Goal: Task Accomplishment & Management: Manage account settings

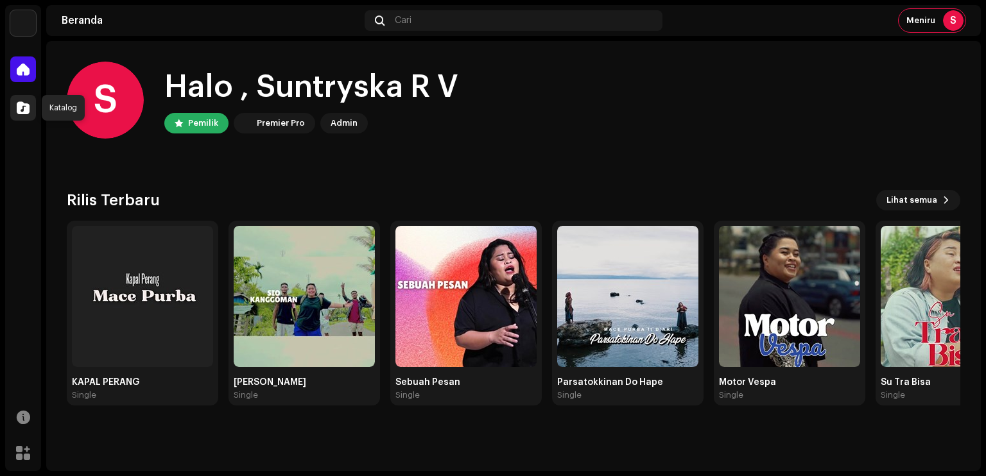
click at [33, 108] on div at bounding box center [23, 108] width 26 height 26
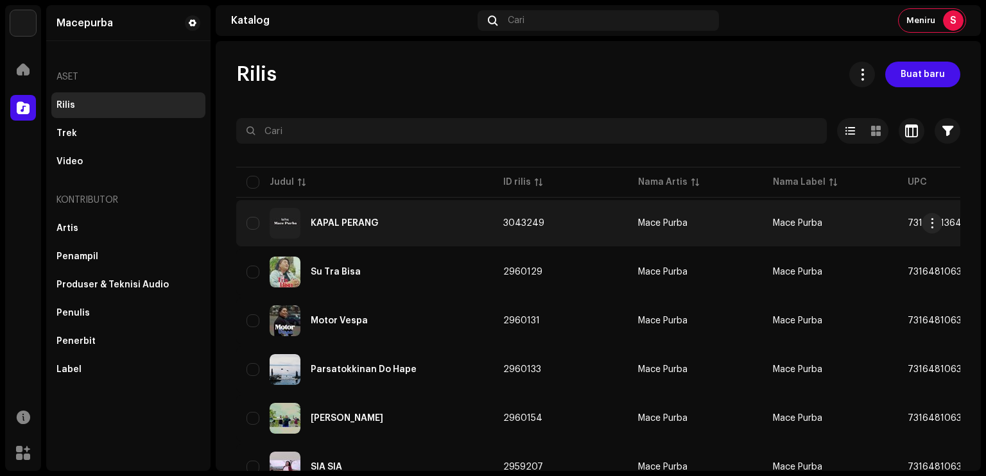
click at [925, 223] on button "button" at bounding box center [931, 223] width 21 height 21
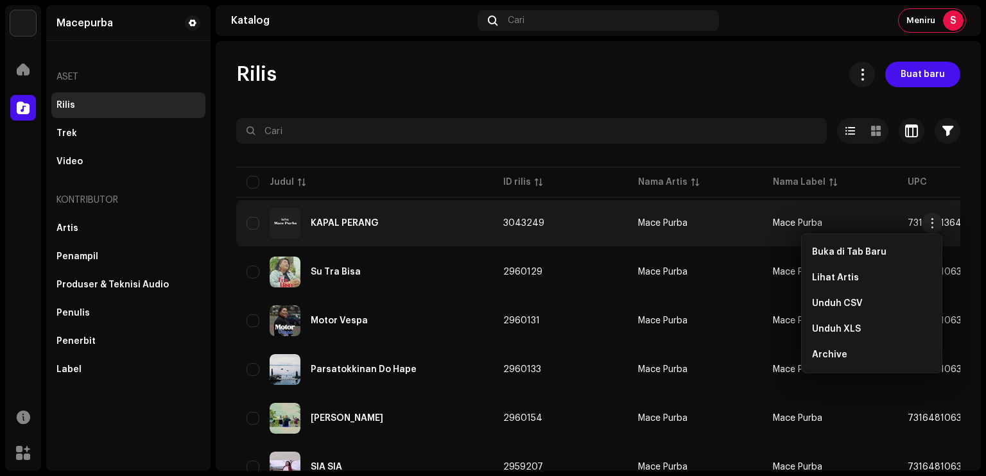
click at [395, 223] on div "KAPAL PERANG" at bounding box center [364, 223] width 236 height 31
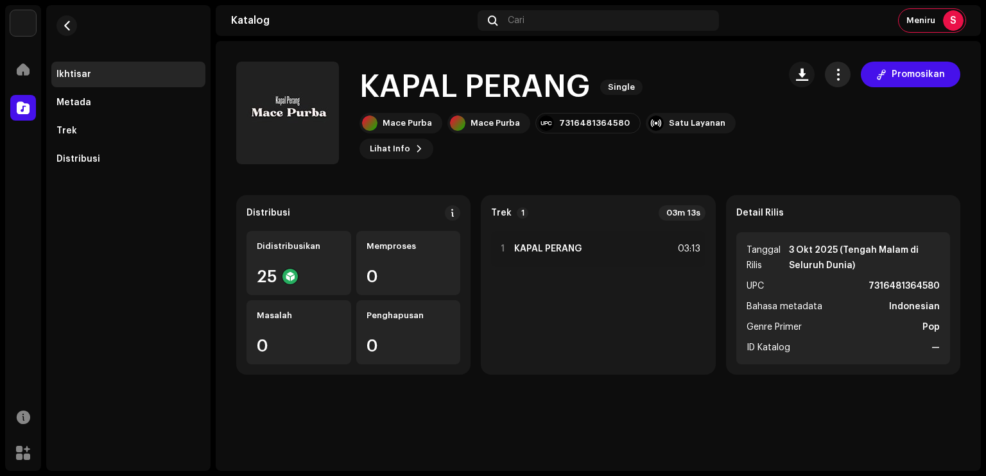
click at [835, 73] on span "button" at bounding box center [838, 74] width 12 height 10
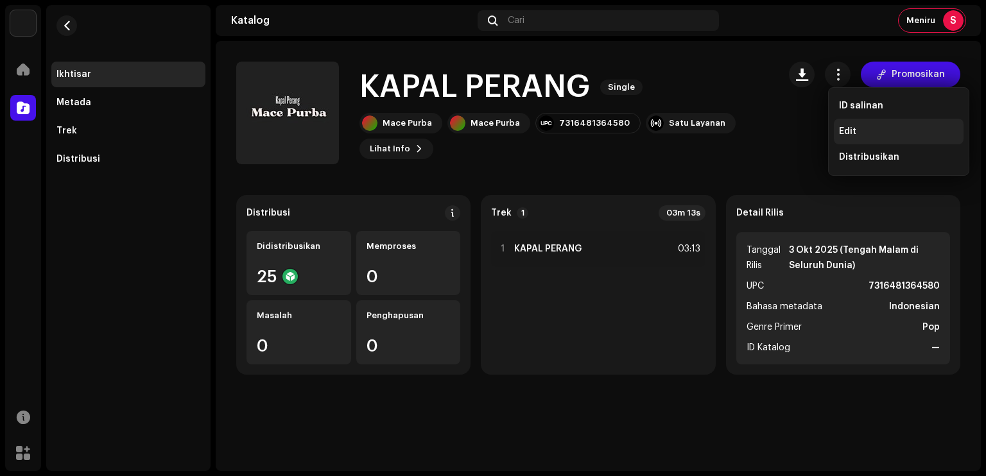
click at [853, 124] on div "Edit" at bounding box center [899, 132] width 130 height 26
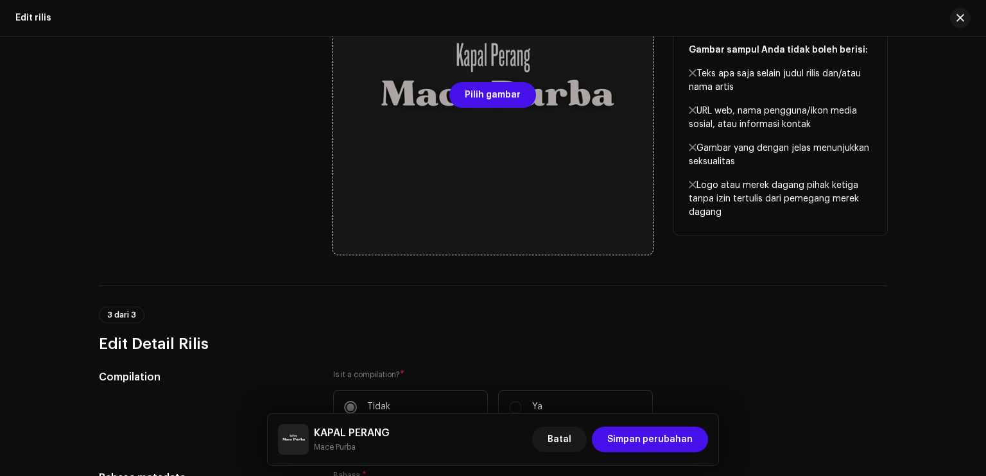
scroll to position [321, 0]
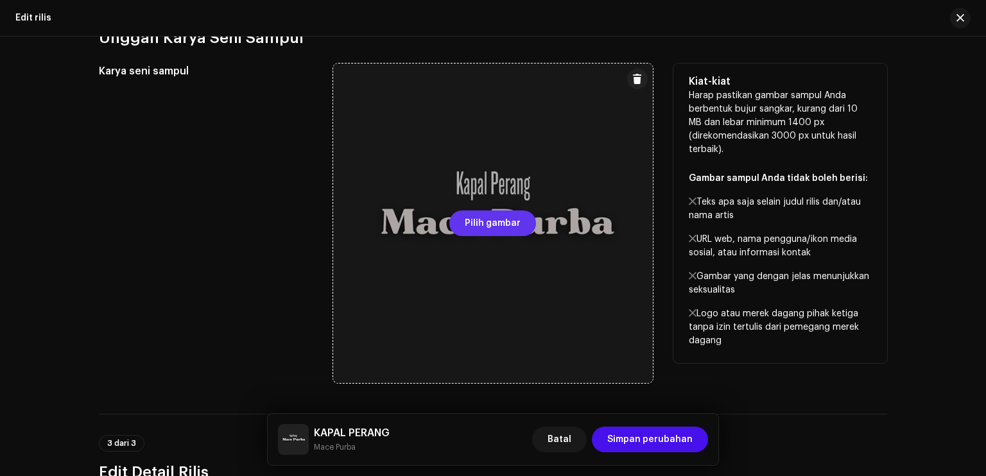
click at [492, 218] on span "Pilih gambar" at bounding box center [493, 223] width 56 height 26
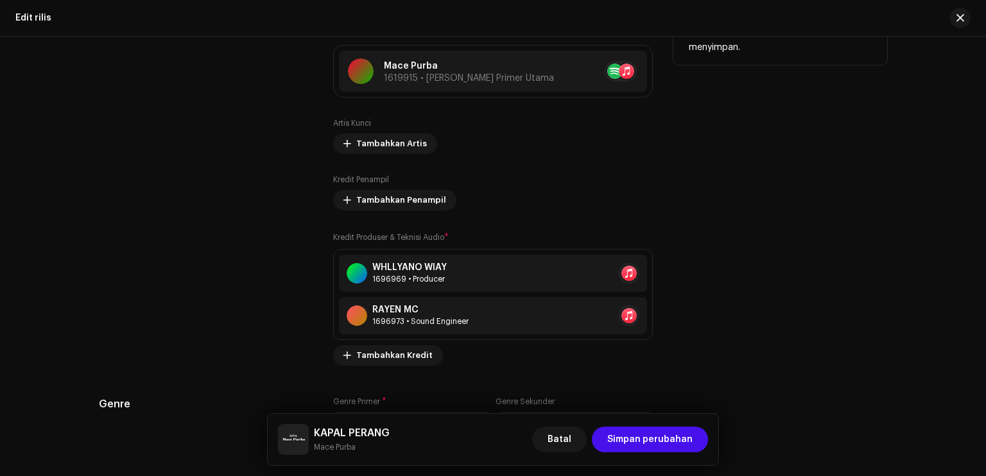
scroll to position [1283, 0]
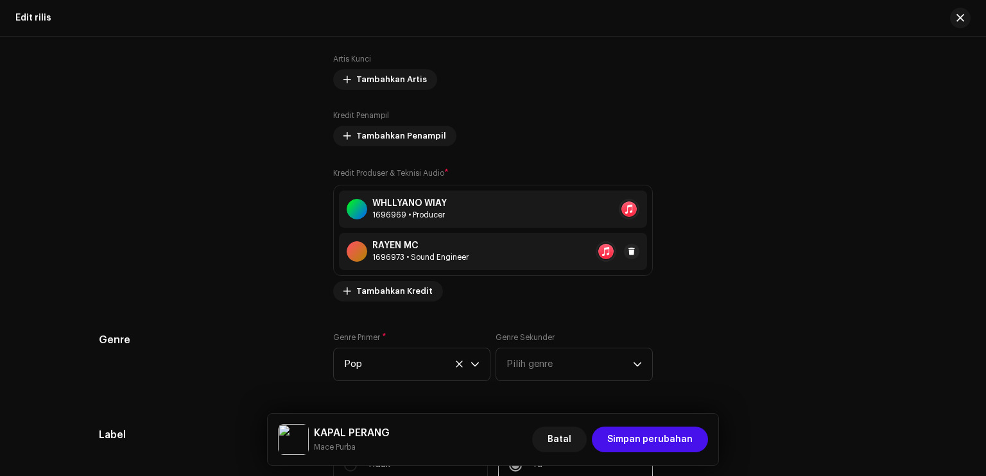
click at [557, 254] on div "RAYEN MC 1696973 • Sound Engineer" at bounding box center [493, 251] width 308 height 37
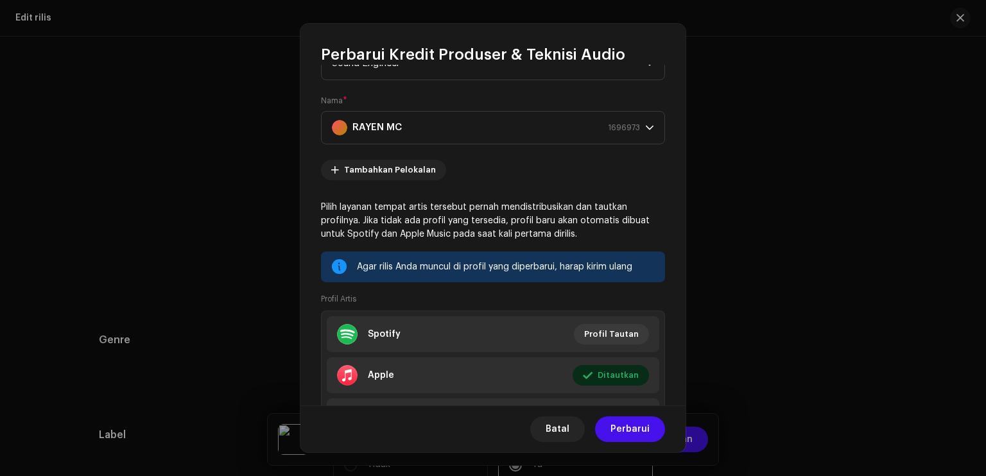
scroll to position [0, 0]
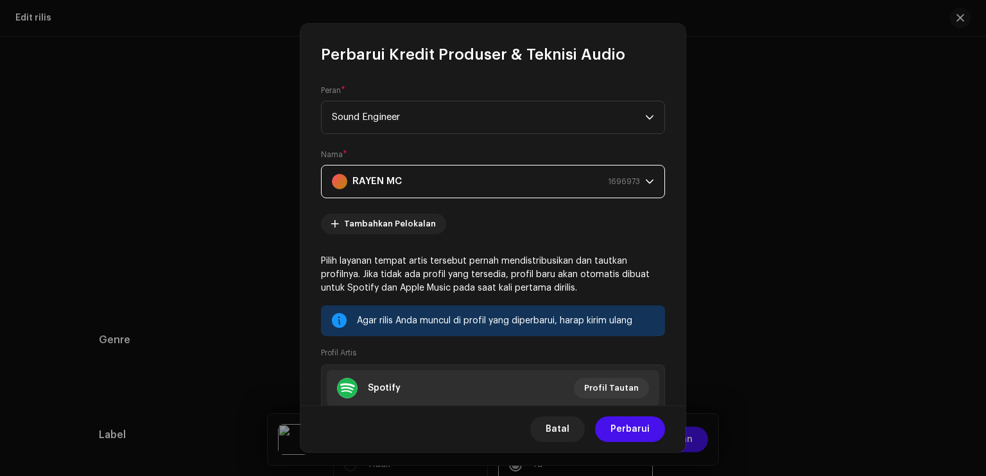
click at [578, 187] on div "RAYEN MC 1696973" at bounding box center [486, 182] width 308 height 32
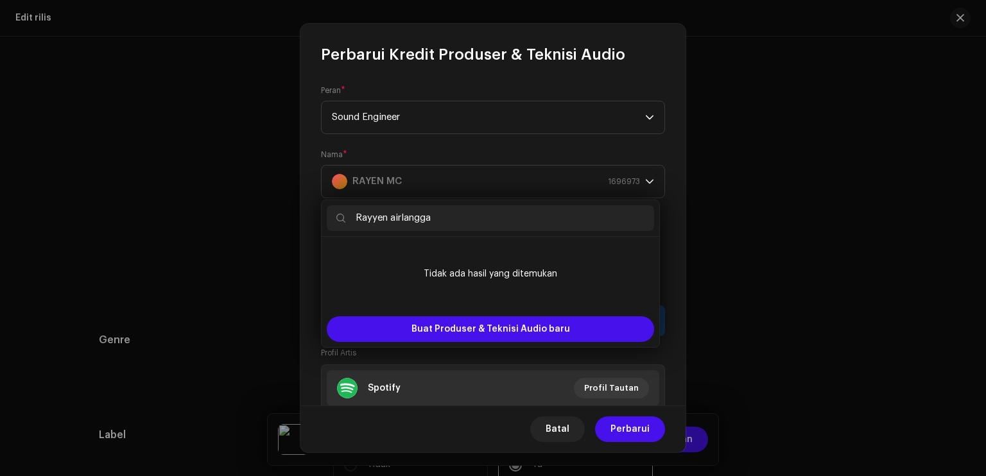
click at [395, 220] on input "Rayyen airlangga" at bounding box center [490, 218] width 327 height 26
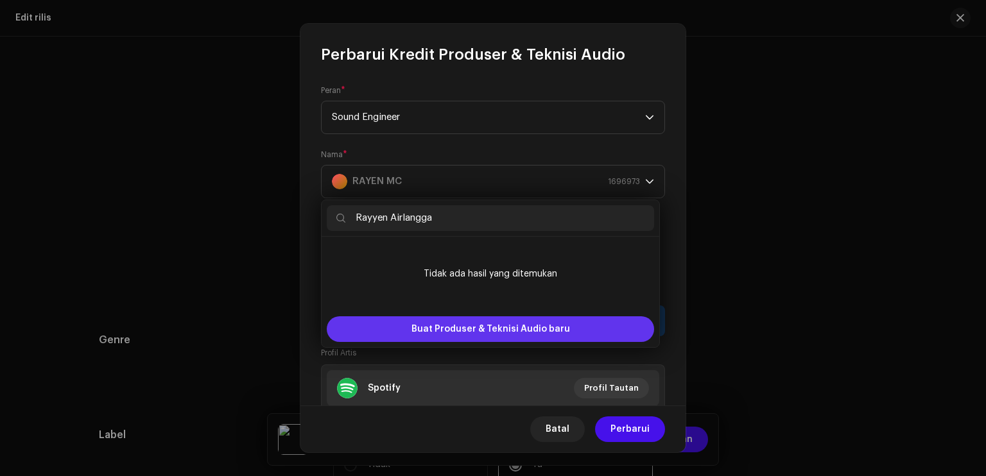
type input "Rayyen Airlangga"
click at [529, 329] on span "Buat Produser & Teknisi Audio baru" at bounding box center [490, 329] width 158 height 26
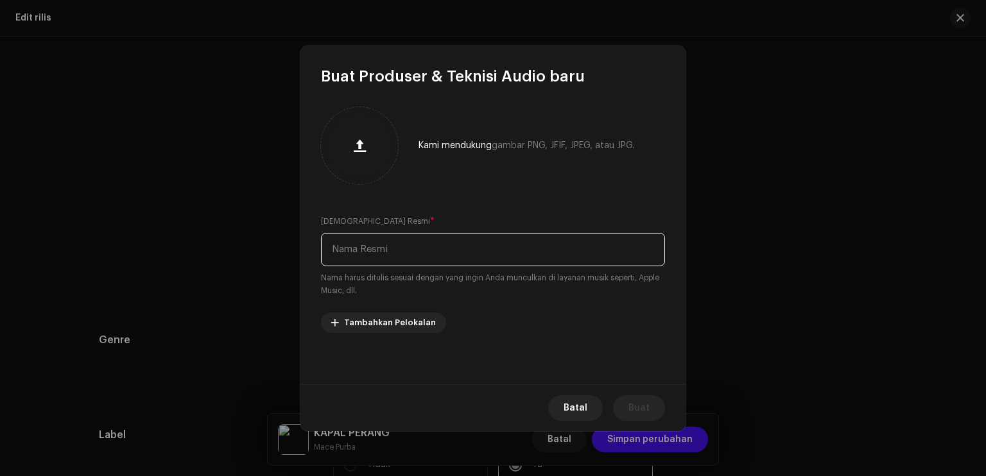
click at [441, 259] on input "text" at bounding box center [493, 249] width 344 height 33
paste input "Rayyen airlangga"
click at [370, 248] on input "Rayyen airlangga" at bounding box center [493, 249] width 344 height 33
type input "Rayyen Airlangga"
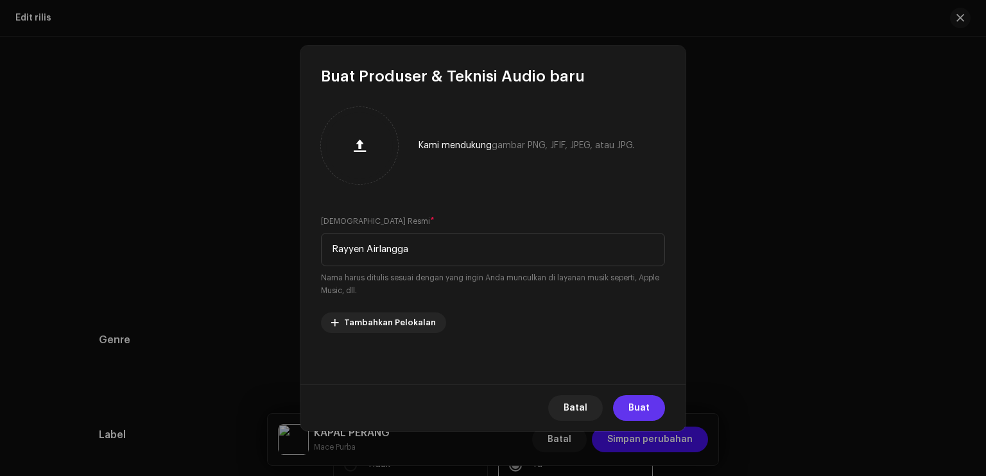
click at [643, 410] on span "Buat" at bounding box center [638, 408] width 21 height 26
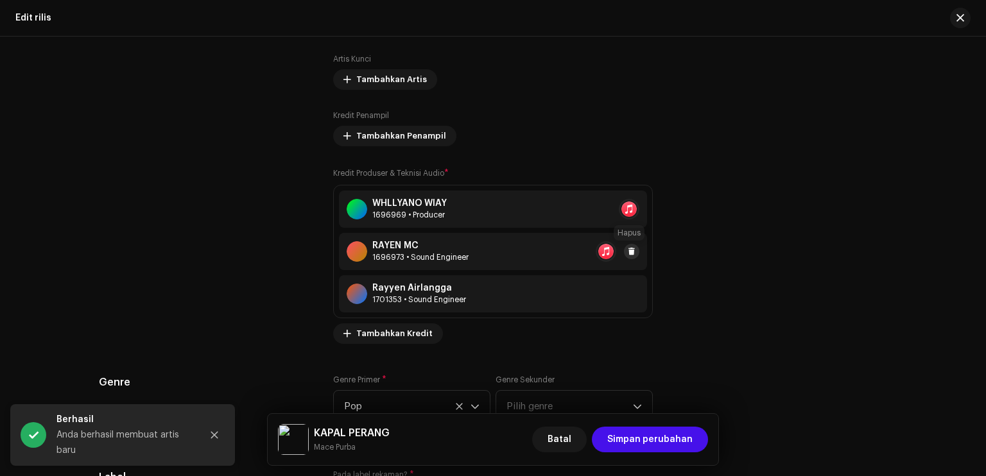
click at [624, 248] on button at bounding box center [631, 251] width 15 height 15
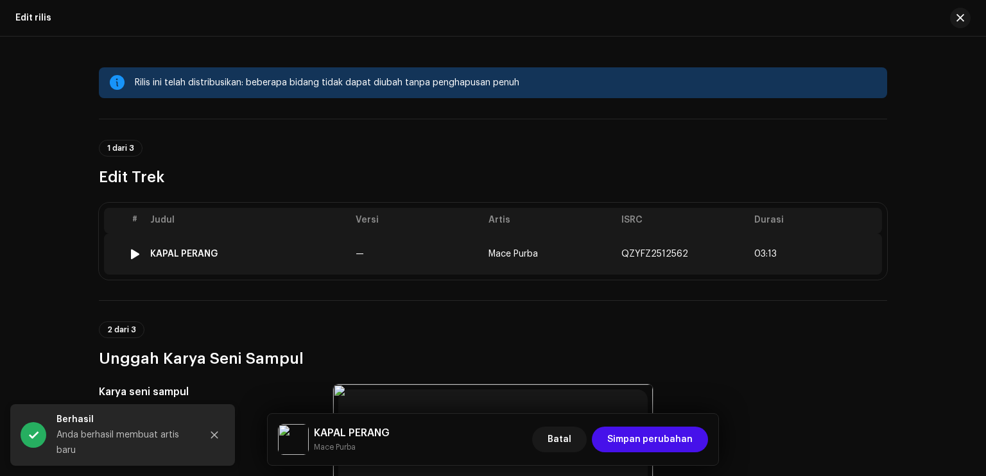
click at [438, 249] on td "—" at bounding box center [416, 254] width 133 height 41
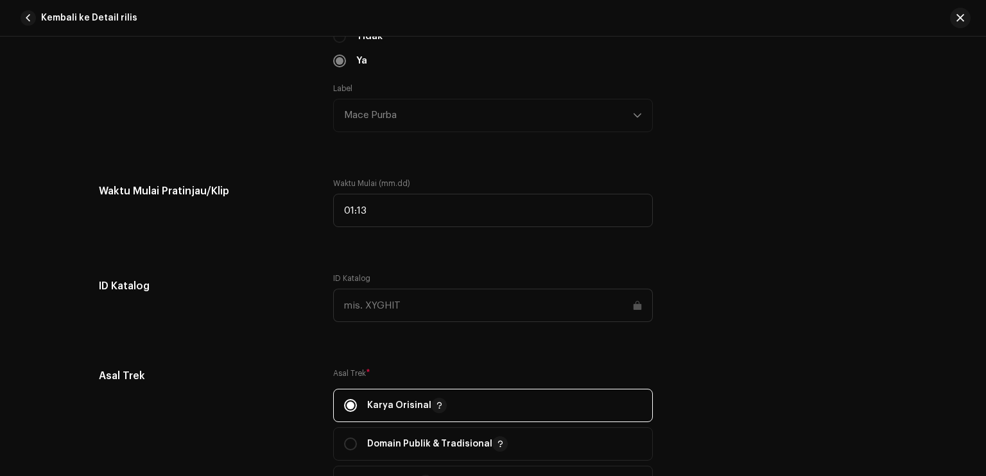
scroll to position [898, 0]
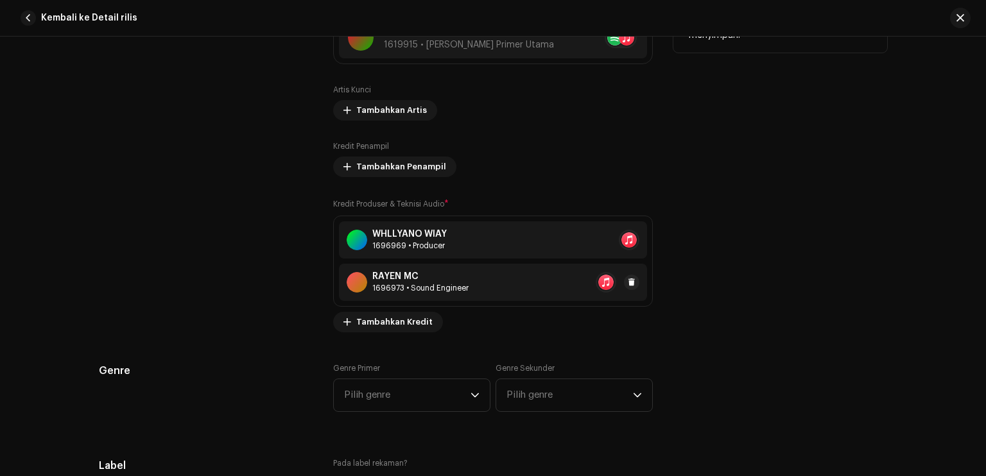
click at [569, 284] on div "RAYEN MC 1696973 • Sound Engineer" at bounding box center [493, 282] width 308 height 37
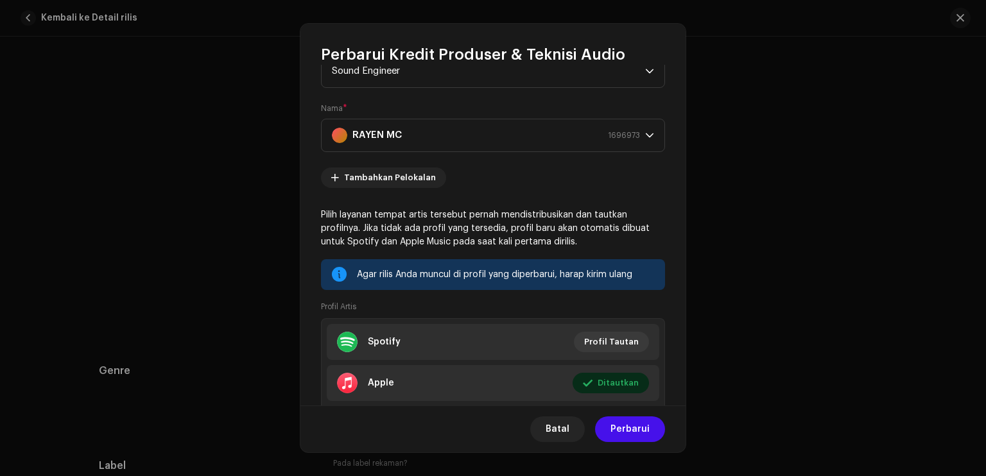
scroll to position [0, 0]
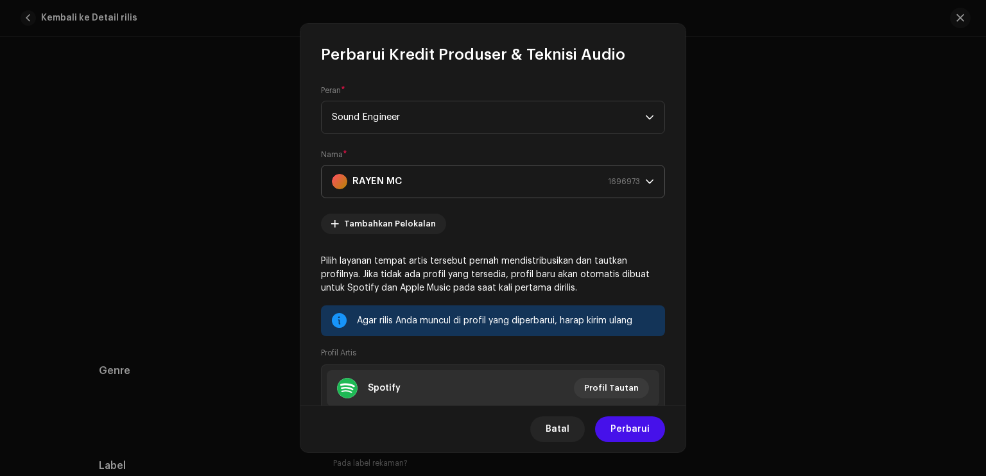
click at [645, 183] on icon "dropdown trigger" at bounding box center [649, 181] width 9 height 9
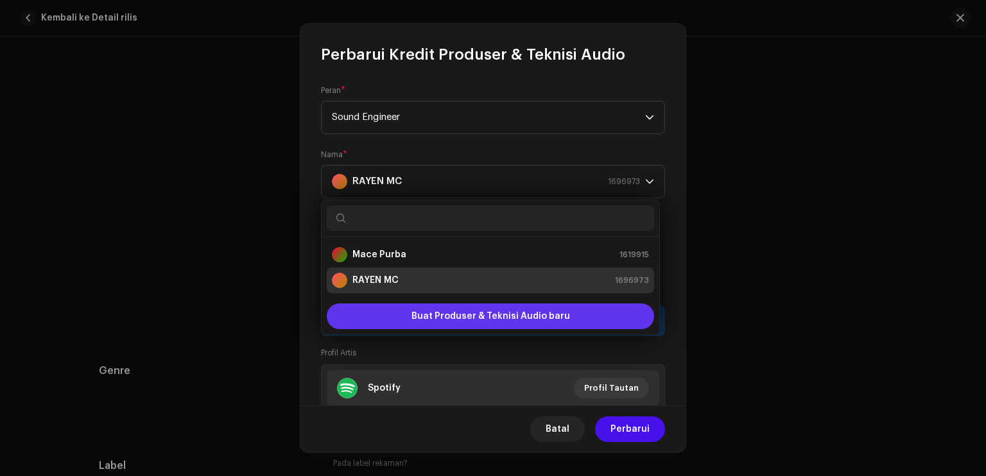
click at [540, 318] on span "Buat Produser & Teknisi Audio baru" at bounding box center [490, 317] width 158 height 26
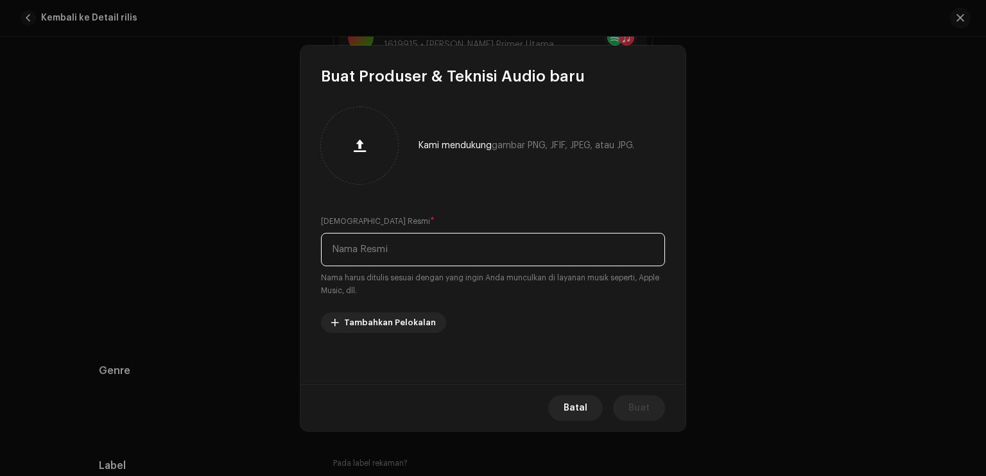
click at [431, 251] on input "text" at bounding box center [493, 249] width 344 height 33
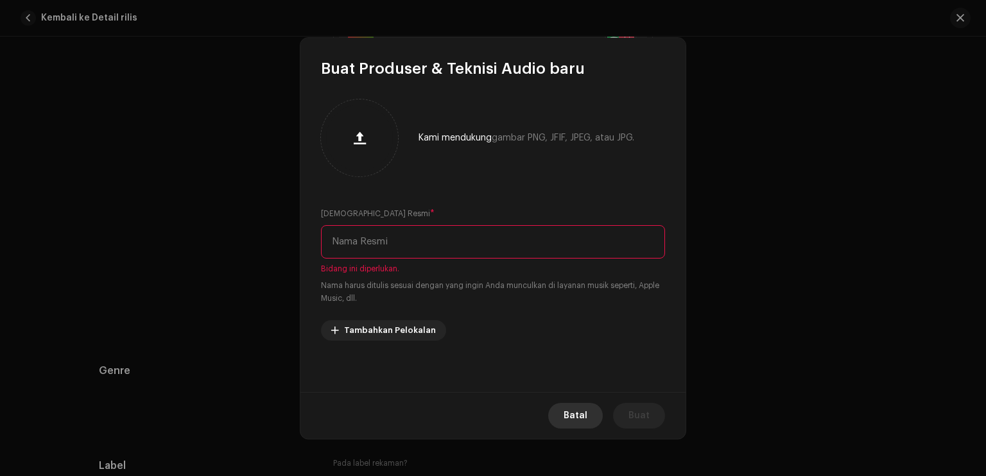
click at [570, 403] on span "Batal" at bounding box center [575, 416] width 24 height 26
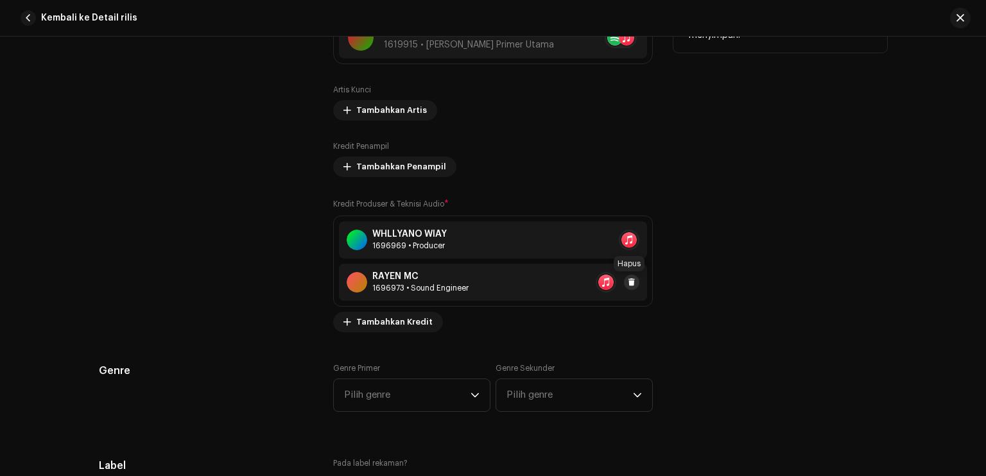
click at [630, 285] on span at bounding box center [632, 282] width 8 height 10
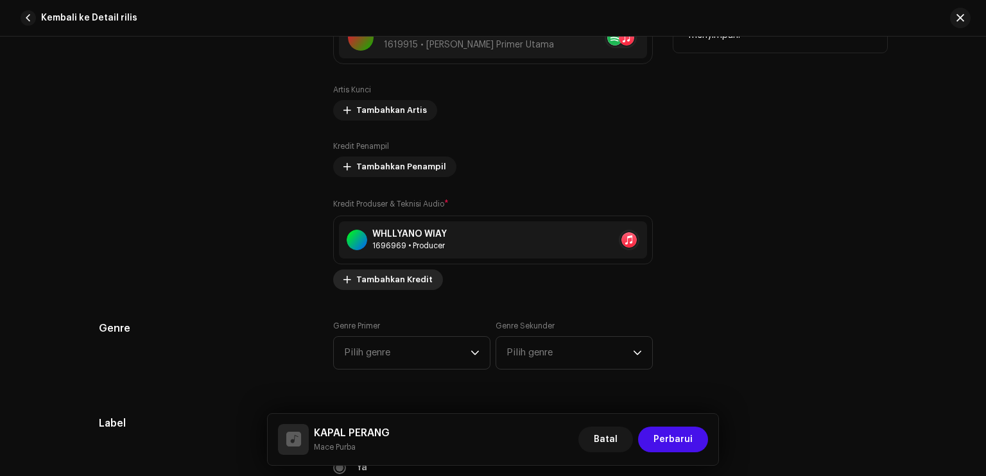
click at [413, 280] on span "Tambahkan Kredit" at bounding box center [394, 280] width 76 height 26
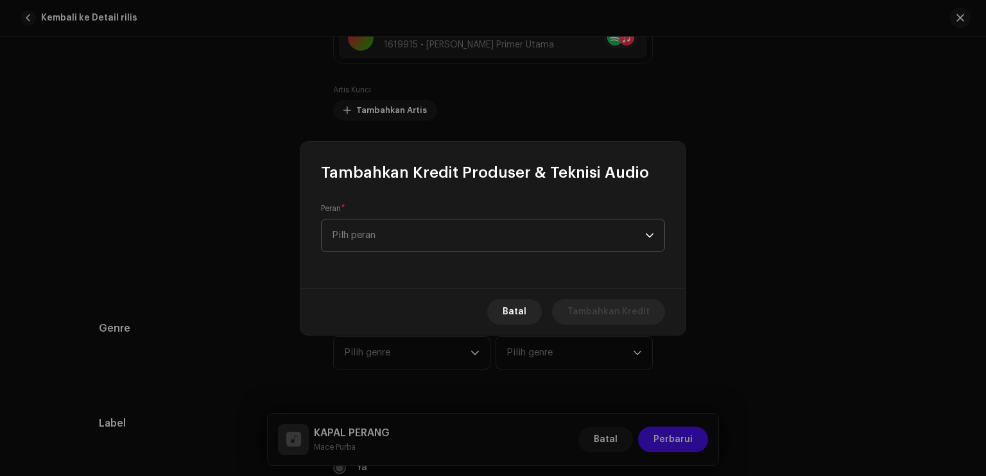
click at [454, 236] on span "Pilh peran" at bounding box center [488, 235] width 313 height 32
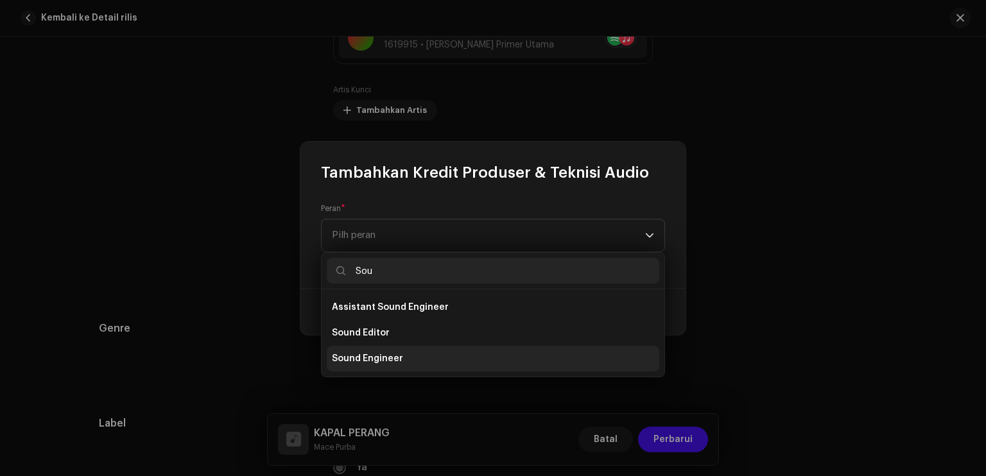
type input "Sou"
click at [411, 352] on li "Sound Engineer" at bounding box center [493, 359] width 332 height 26
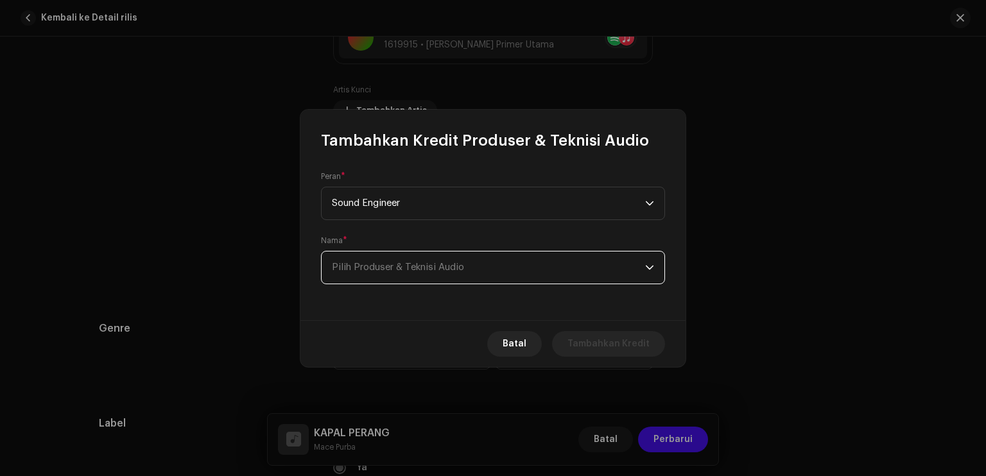
click at [391, 264] on span "Pilih Produser & Teknisi Audio" at bounding box center [398, 267] width 132 height 10
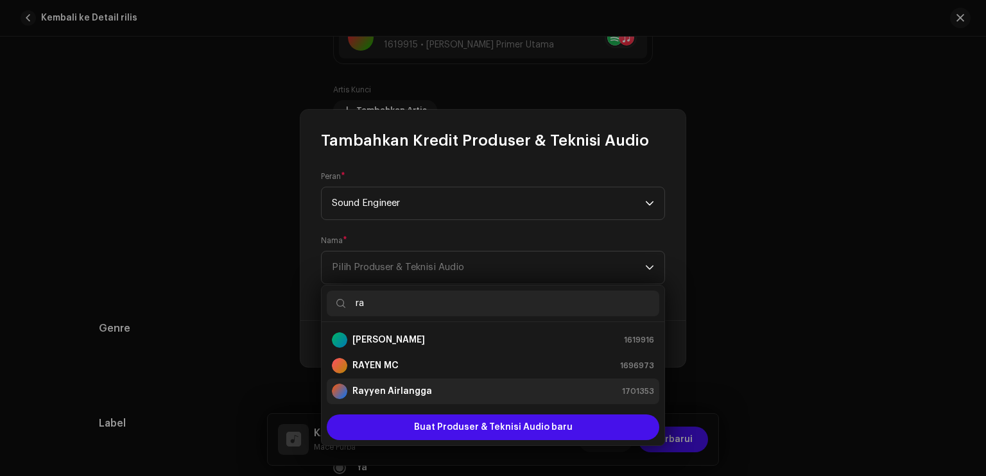
type input "ra"
click at [403, 384] on div "Rayyen Airlangga" at bounding box center [382, 391] width 100 height 15
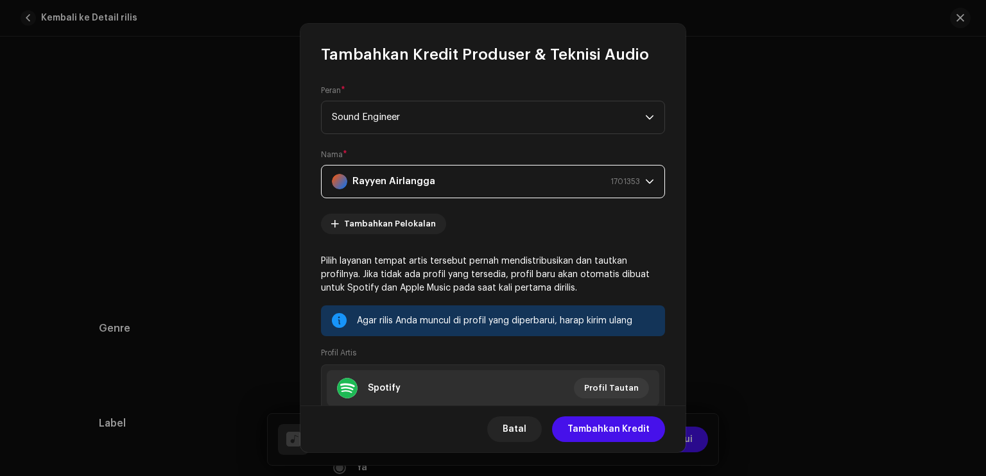
scroll to position [124, 0]
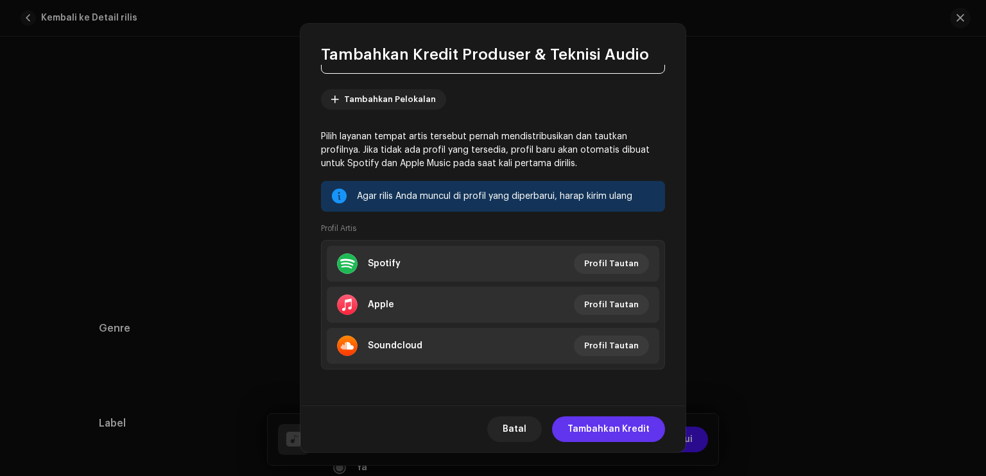
click at [628, 428] on span "Tambahkan Kredit" at bounding box center [608, 429] width 82 height 26
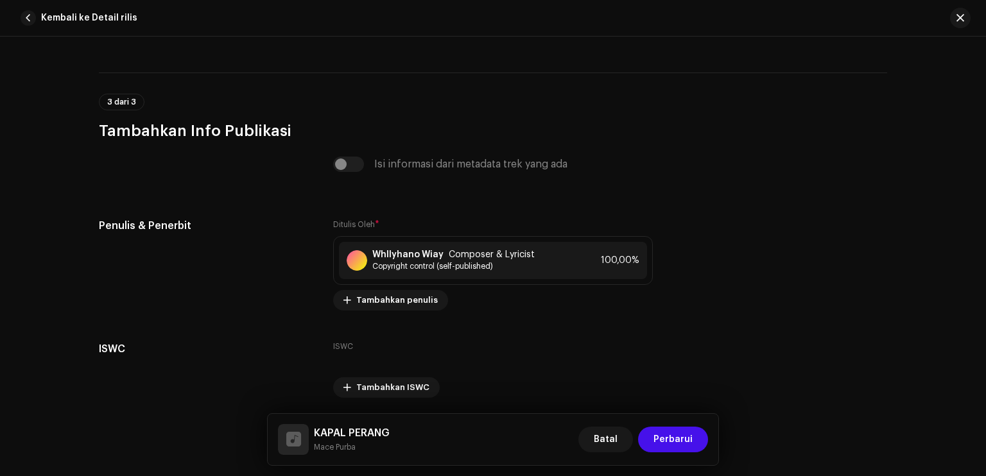
scroll to position [2671, 0]
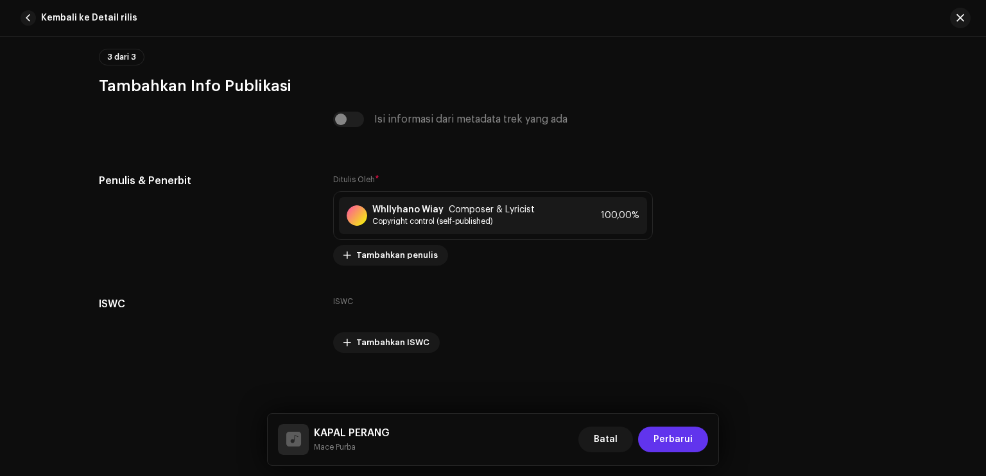
click at [676, 438] on span "Perbarui" at bounding box center [672, 440] width 39 height 26
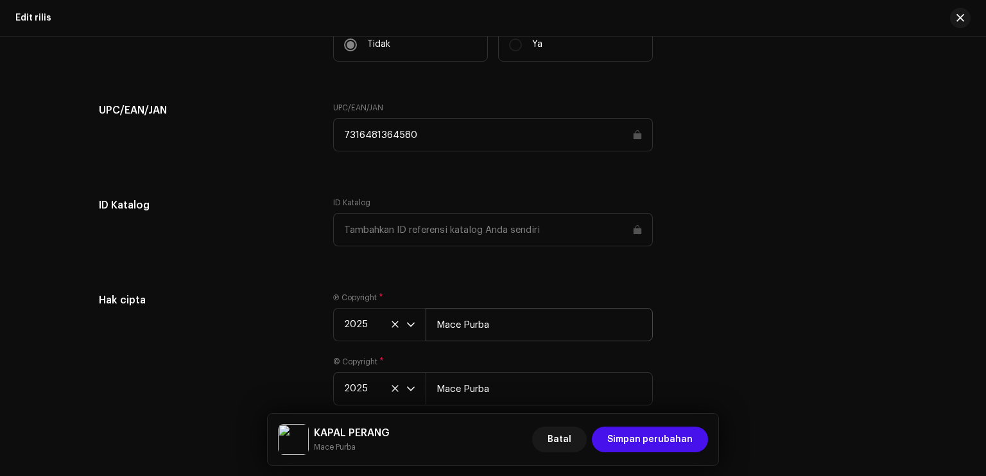
scroll to position [1940, 0]
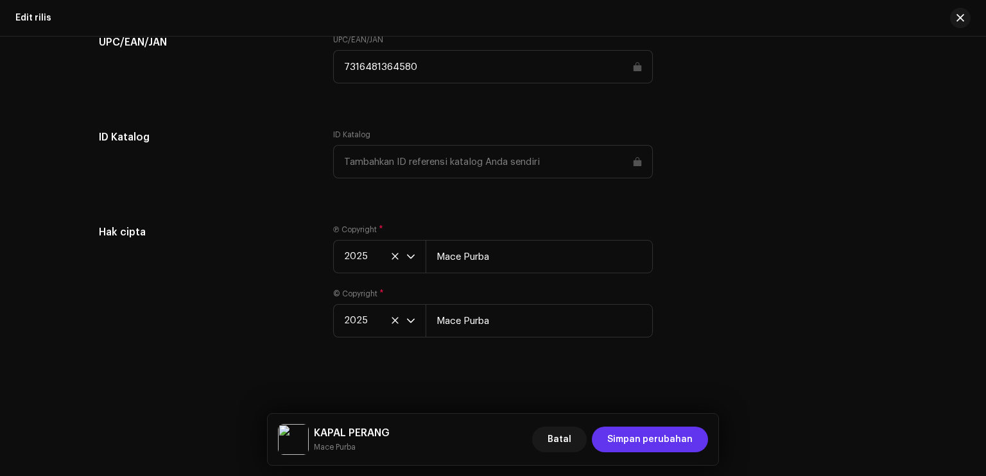
click at [652, 436] on span "Simpan perubahan" at bounding box center [649, 440] width 85 height 26
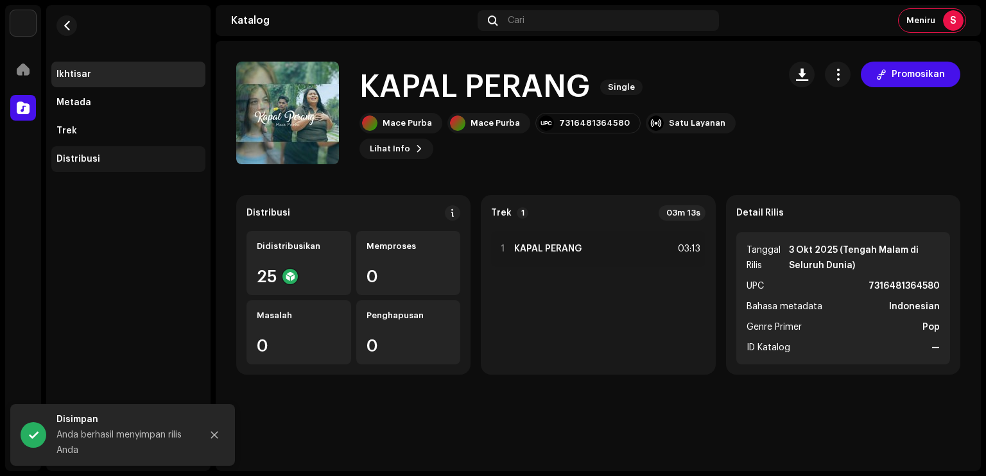
click at [114, 156] on div "Distribusi" at bounding box center [128, 159] width 144 height 10
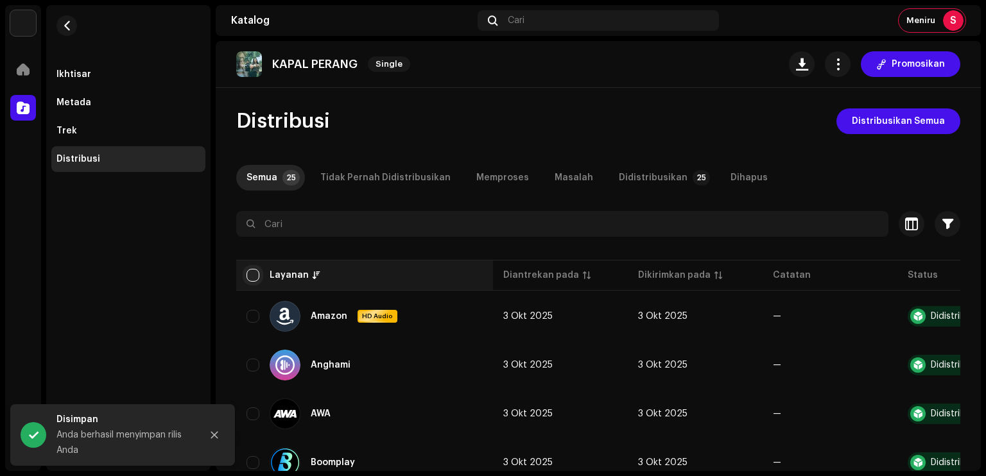
click at [257, 277] on input "checkbox" at bounding box center [252, 275] width 13 height 13
checkbox input "true"
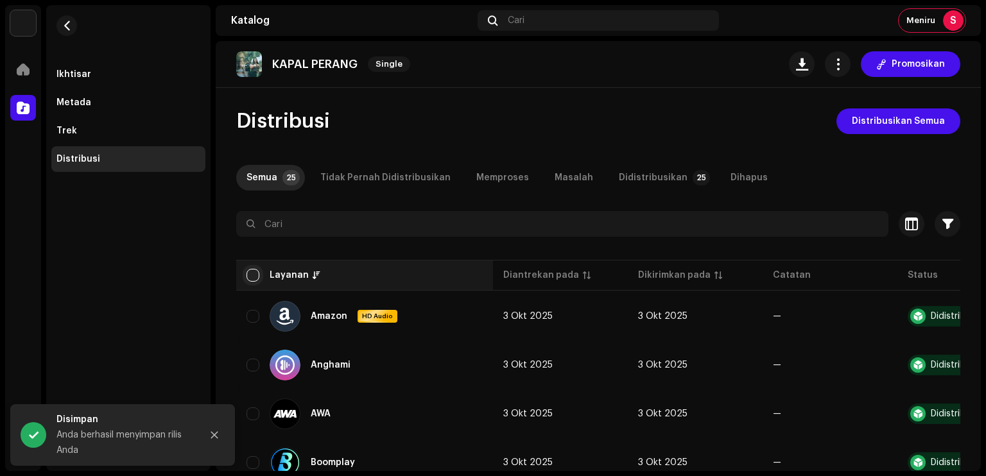
checkbox input "true"
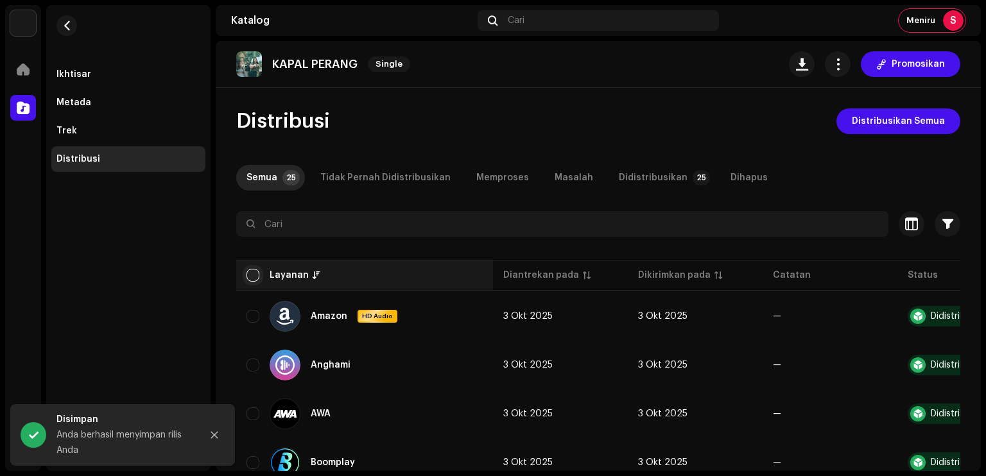
checkbox input "true"
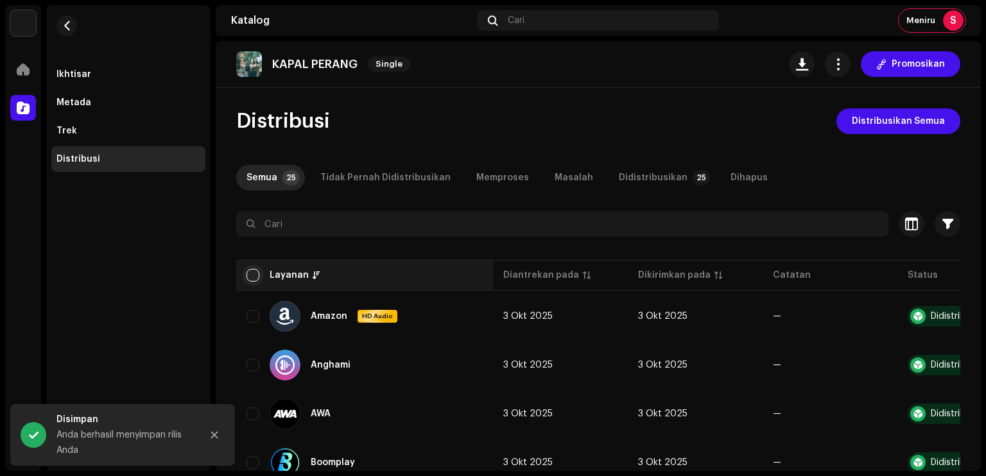
checkbox input "true"
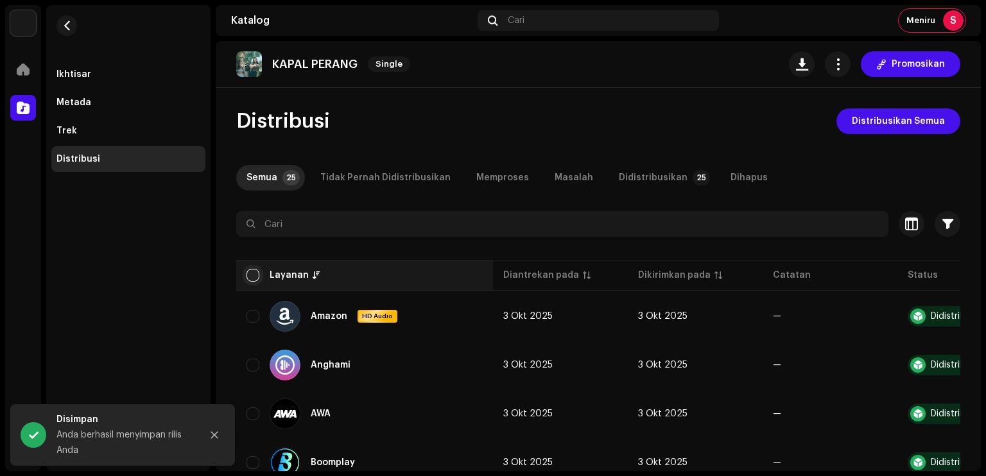
checkbox input "true"
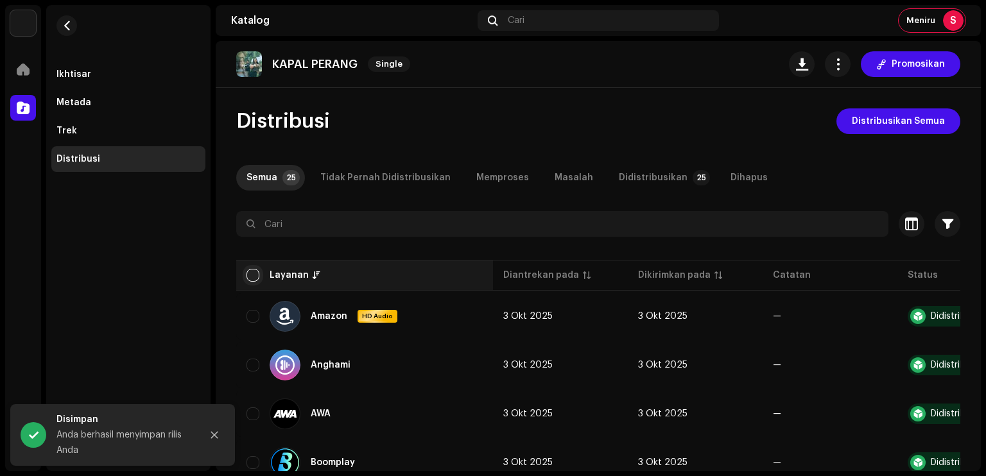
checkbox input "true"
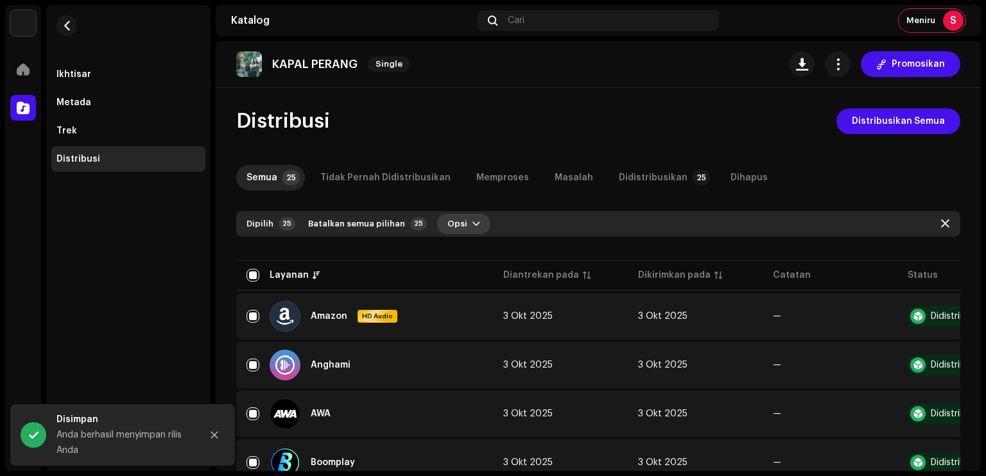
click at [449, 228] on span "Opsi" at bounding box center [457, 224] width 20 height 26
click at [463, 256] on span "Distribusikan" at bounding box center [470, 253] width 60 height 10
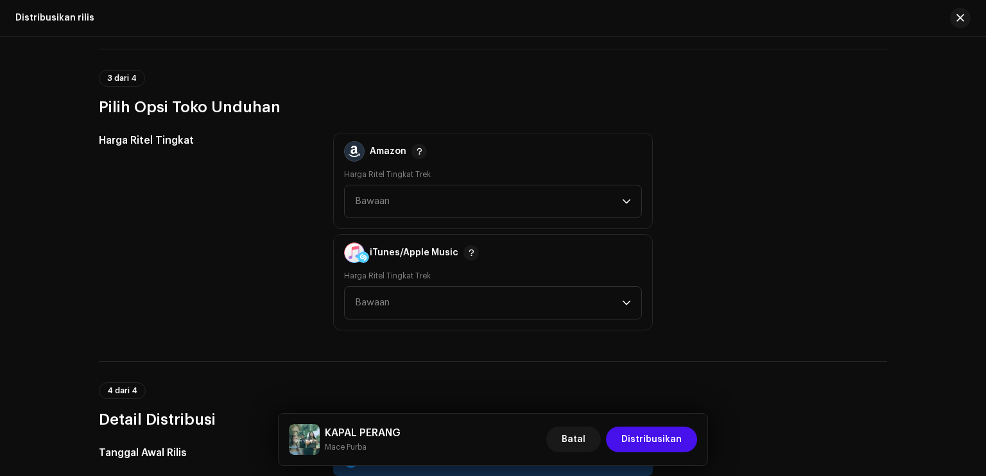
scroll to position [1412, 0]
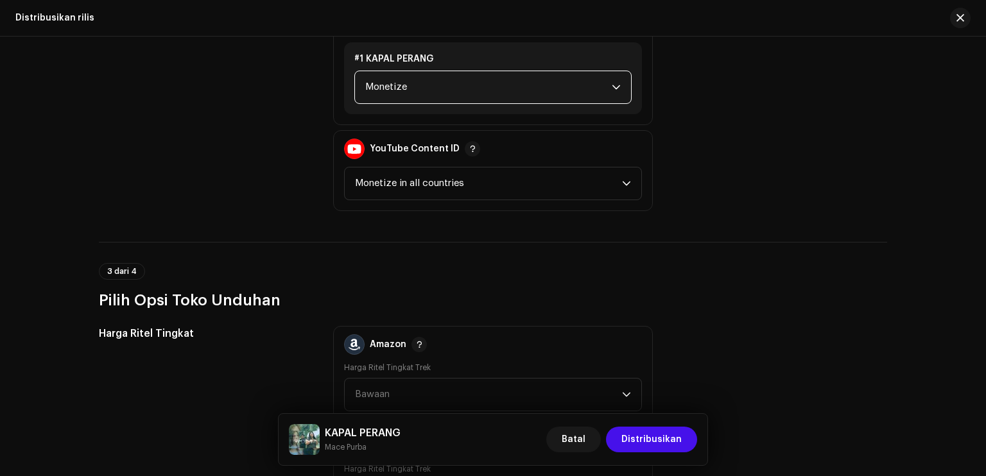
click at [503, 93] on span "Monetize" at bounding box center [488, 87] width 246 height 32
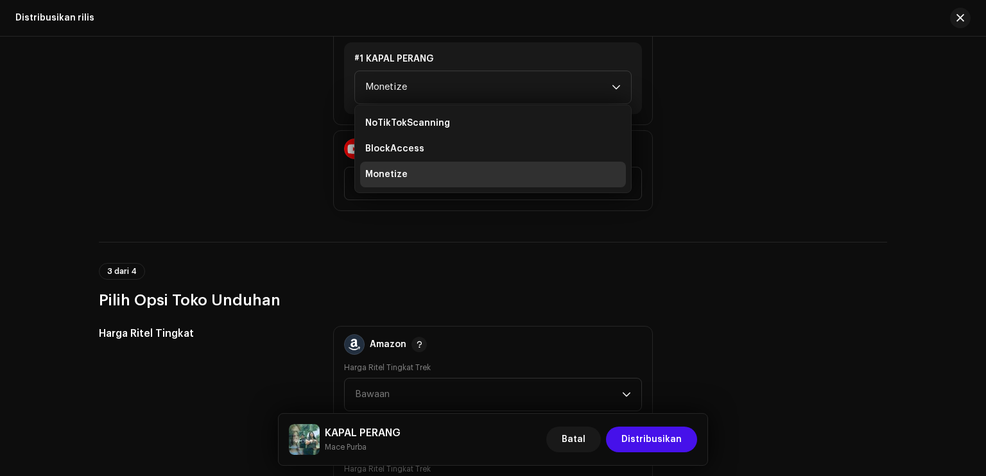
click at [679, 130] on div "Kebijakan Monetisasi Facebook Rights Manager Claim Ad Earnings TikTok #1 KAPAL …" at bounding box center [493, 65] width 788 height 291
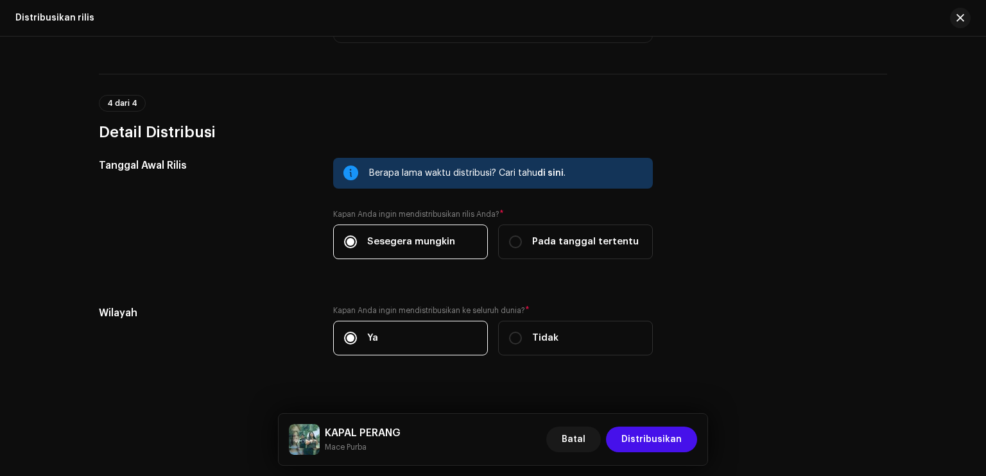
scroll to position [1909, 0]
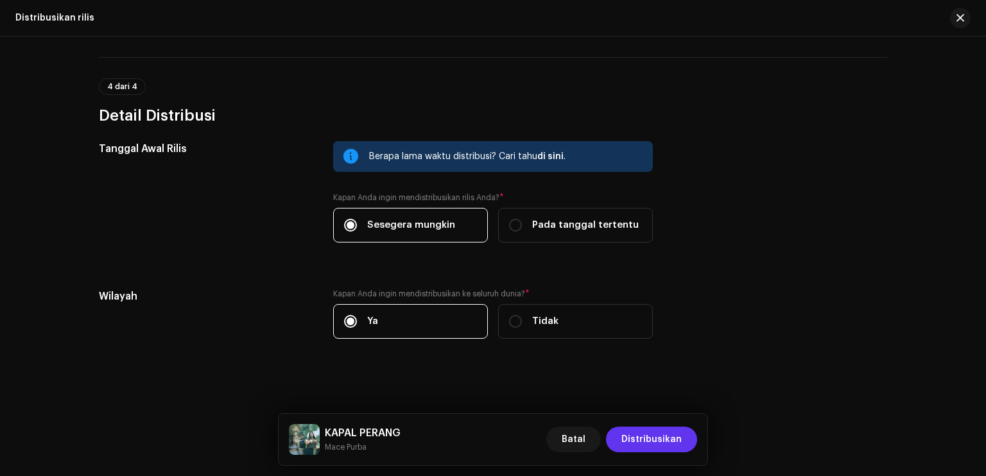
click at [662, 437] on span "Distribusikan" at bounding box center [651, 440] width 60 height 26
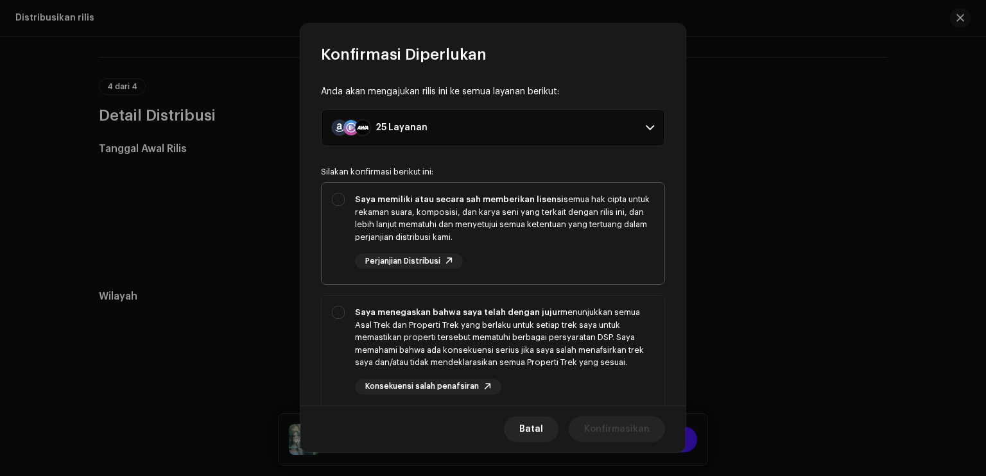
click at [343, 201] on div "Saya memiliki atau secara sah memberikan lisensi semua hak cipta untuk rekaman …" at bounding box center [492, 231] width 343 height 96
checkbox input "true"
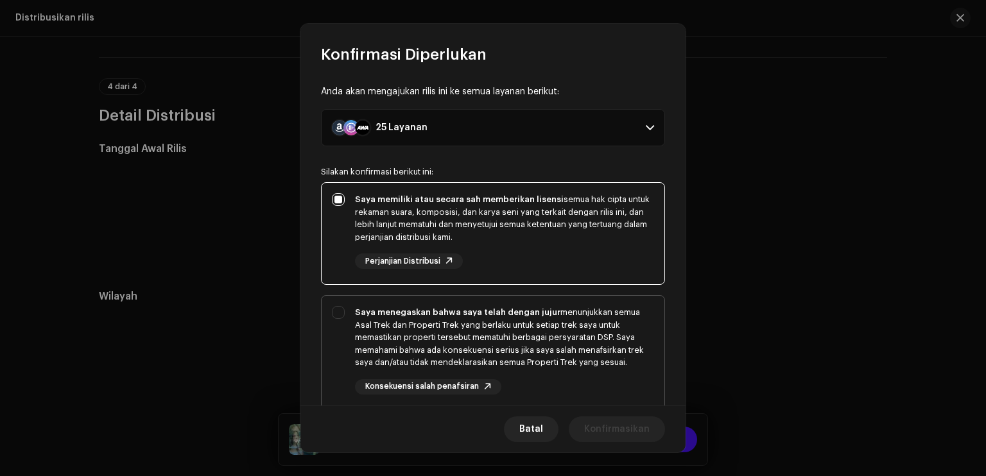
click at [339, 319] on div "Saya menegaskan bahwa saya telah dengan jujur menunjukkan semua Asal Trek dan P…" at bounding box center [492, 350] width 343 height 109
checkbox input "true"
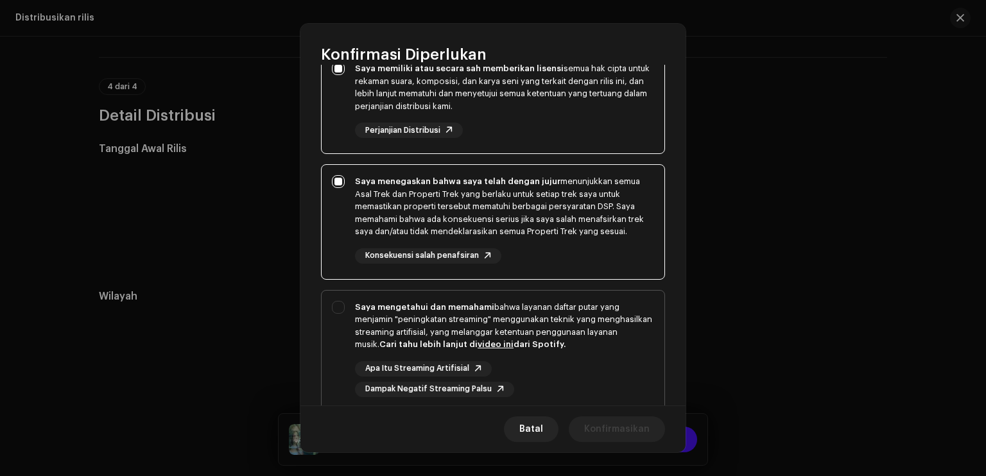
scroll to position [219, 0]
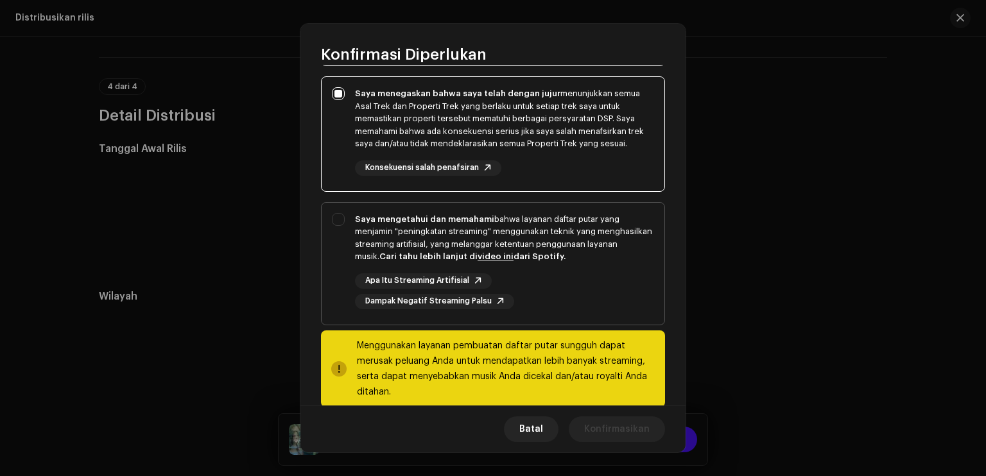
click at [346, 209] on div "Saya mengetahui dan memahami bahwa layanan daftar putar yang menjamin "peningka…" at bounding box center [492, 261] width 343 height 117
checkbox input "true"
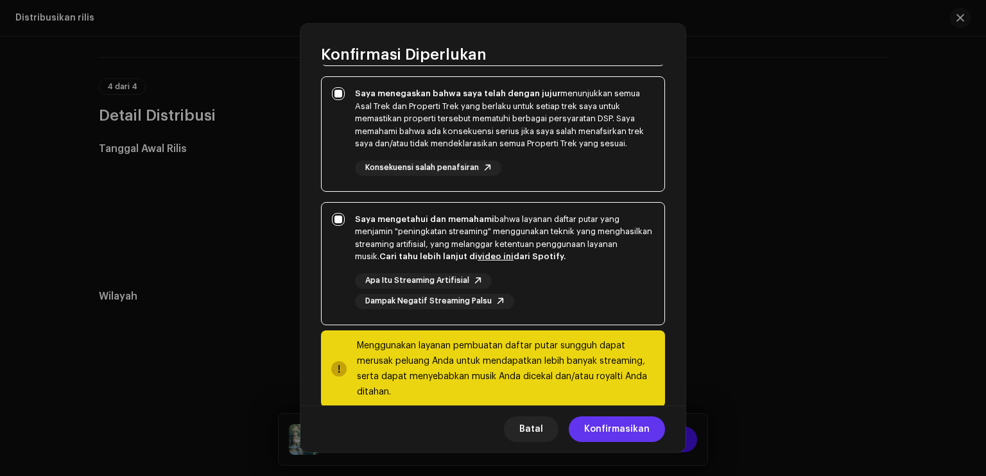
click at [613, 422] on span "Konfirmasikan" at bounding box center [616, 429] width 65 height 26
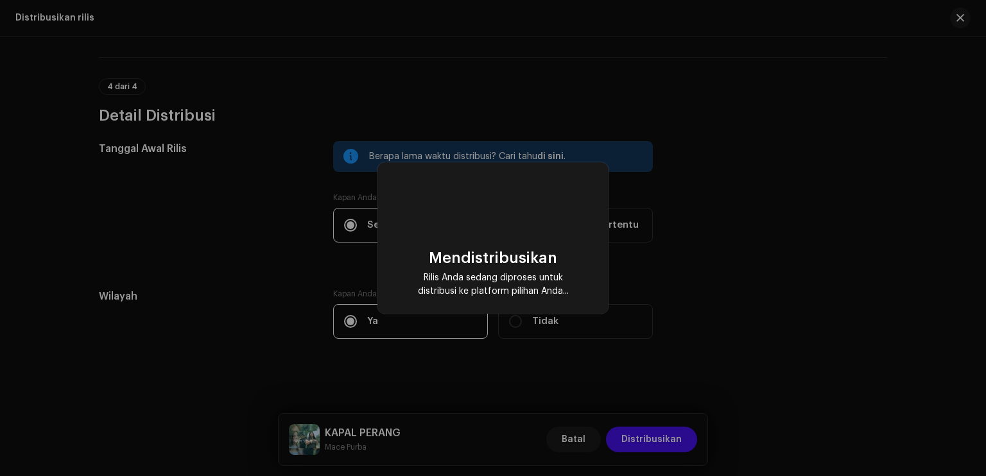
checkbox input "false"
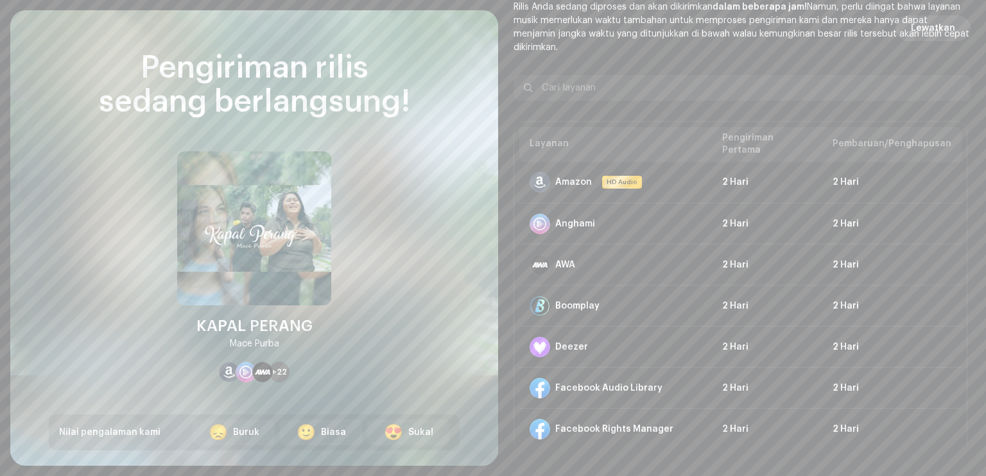
click at [939, 24] on span "Lewatkan" at bounding box center [933, 28] width 44 height 26
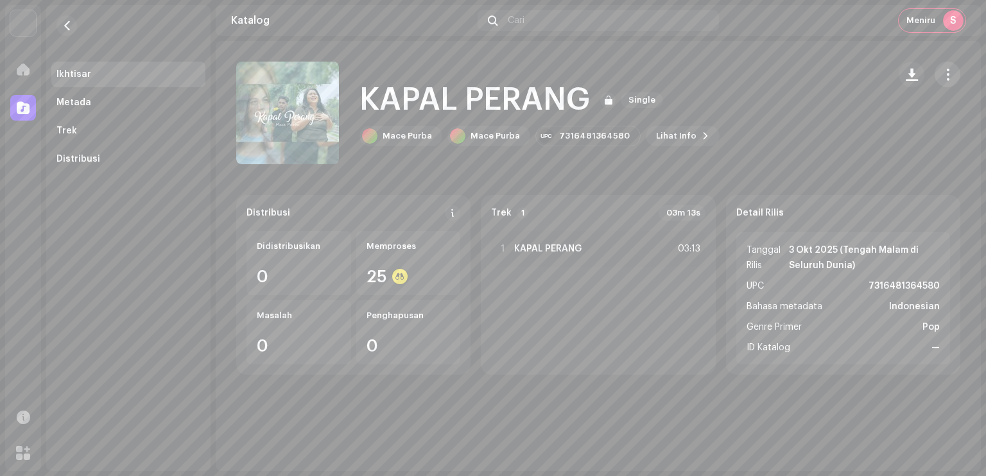
click at [947, 73] on span "button" at bounding box center [947, 74] width 12 height 10
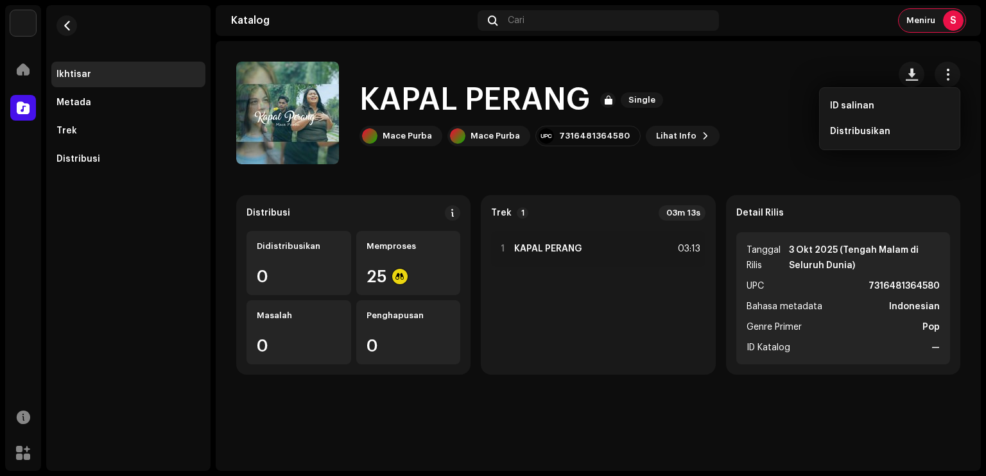
click at [922, 22] on span "Meniru" at bounding box center [920, 20] width 29 height 10
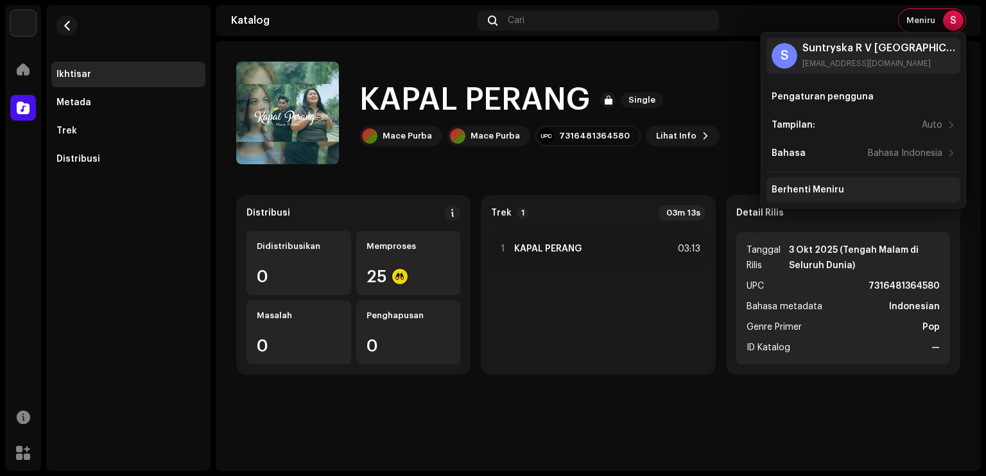
click at [812, 185] on div "Berhenti Meniru" at bounding box center [807, 190] width 73 height 10
